Goal: Communication & Community: Participate in discussion

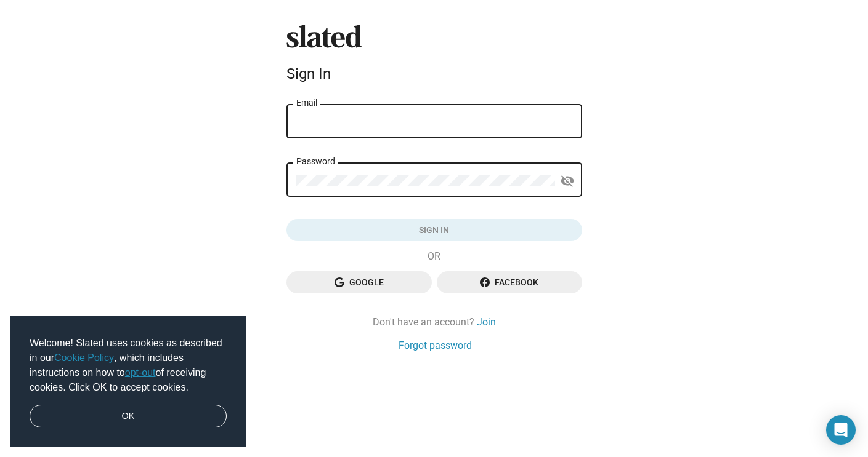
click at [402, 132] on div "Email" at bounding box center [434, 120] width 276 height 36
click at [400, 124] on input "Email" at bounding box center [434, 121] width 276 height 11
type input "[EMAIL_ADDRESS][DOMAIN_NAME]"
click at [392, 170] on div "Password" at bounding box center [425, 179] width 259 height 36
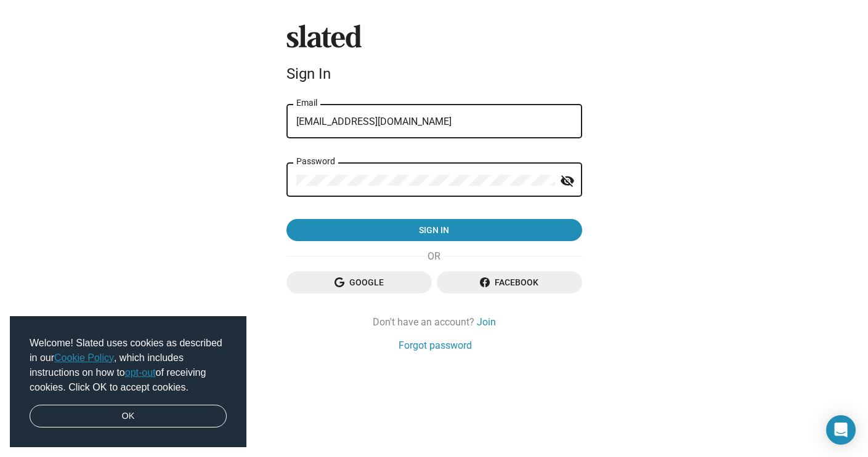
click at [286, 219] on button "Sign in" at bounding box center [434, 230] width 296 height 22
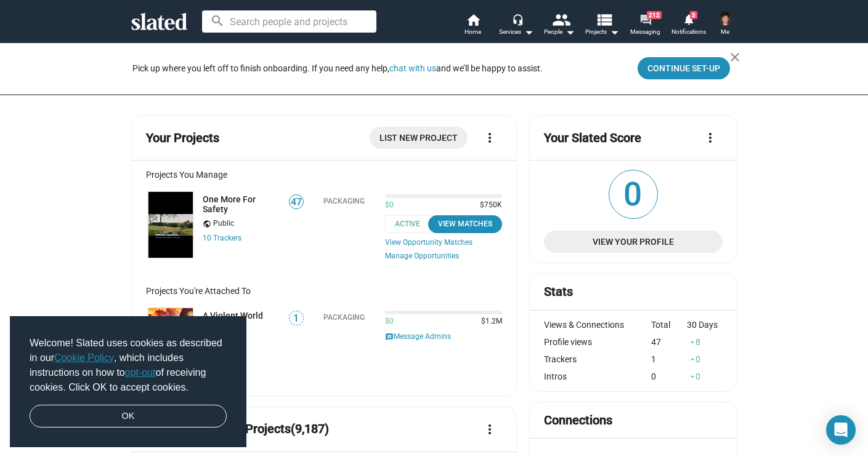
click at [642, 19] on mat-icon "forum" at bounding box center [645, 20] width 12 height 12
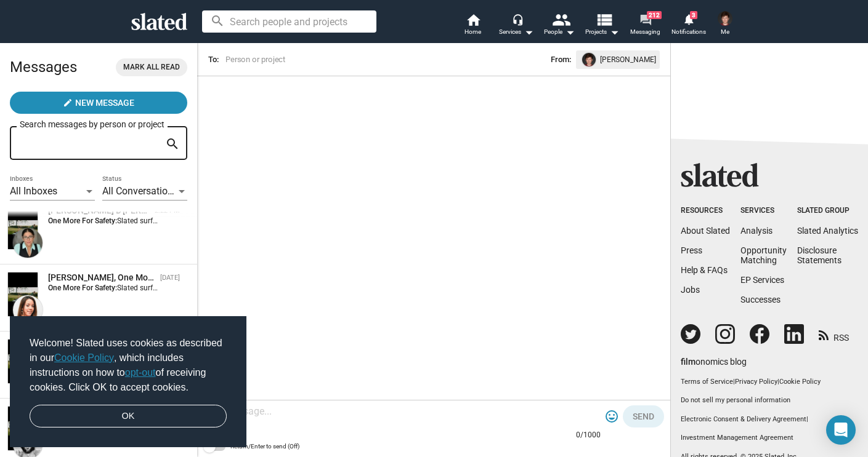
scroll to position [27, 0]
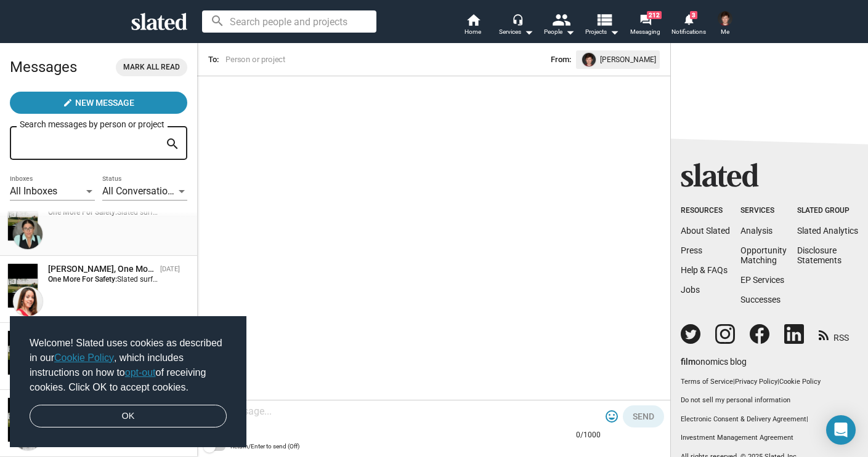
click at [119, 220] on div "[PERSON_NAME] D'[PERSON_NAME], One More For Safety 2:22 PM One More For Safety:…" at bounding box center [98, 222] width 182 height 52
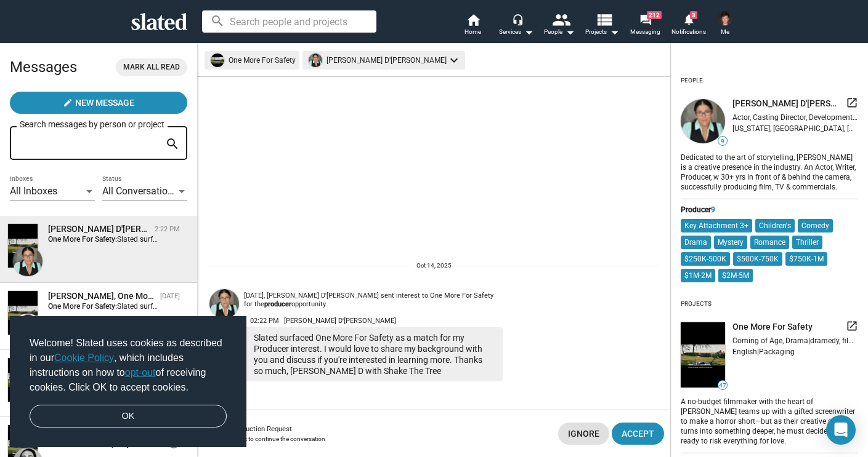
click at [720, 17] on img at bounding box center [724, 18] width 15 height 15
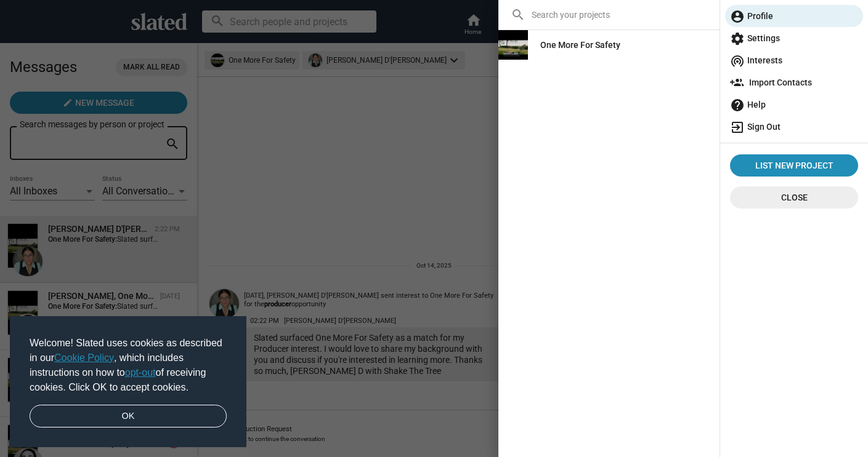
click at [768, 133] on span "exit_to_app Sign Out" at bounding box center [794, 127] width 128 height 22
